Goal: Check status: Check status

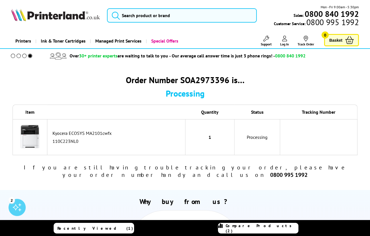
click at [90, 95] on div "Processing" at bounding box center [185, 93] width 345 height 11
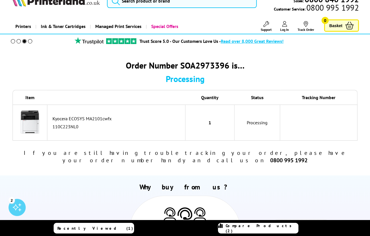
scroll to position [29, 0]
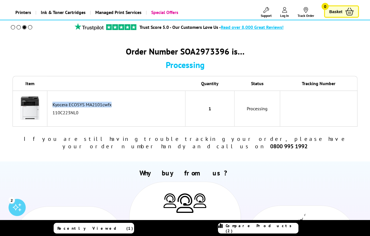
drag, startPoint x: 52, startPoint y: 105, endPoint x: 165, endPoint y: 105, distance: 113.3
click at [129, 105] on td "Kyocera ECOSYS MA2101cwfx 110C223NL0" at bounding box center [116, 108] width 138 height 36
click at [165, 105] on div "Kyocera ECOSYS MA2101cwfx" at bounding box center [118, 105] width 130 height 6
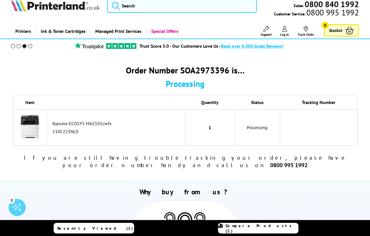
scroll to position [0, 0]
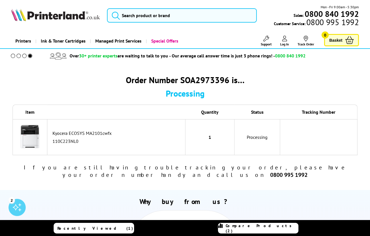
click at [18, 163] on div "Order Number SOA2973396 is… Processing Item Quantity Status Tracking Number Kyo…" at bounding box center [184, 126] width 367 height 116
click at [31, 130] on img at bounding box center [30, 136] width 29 height 29
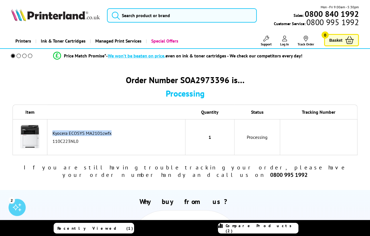
drag, startPoint x: 106, startPoint y: 134, endPoint x: 47, endPoint y: 135, distance: 58.5
click at [47, 135] on tr "Kyocera ECOSYS MA2101cwfx 110C223NL0 1 Processing" at bounding box center [185, 137] width 345 height 36
copy tr "Kyocera ECOSYS MA2101cwfx"
